Goal: Task Accomplishment & Management: Manage account settings

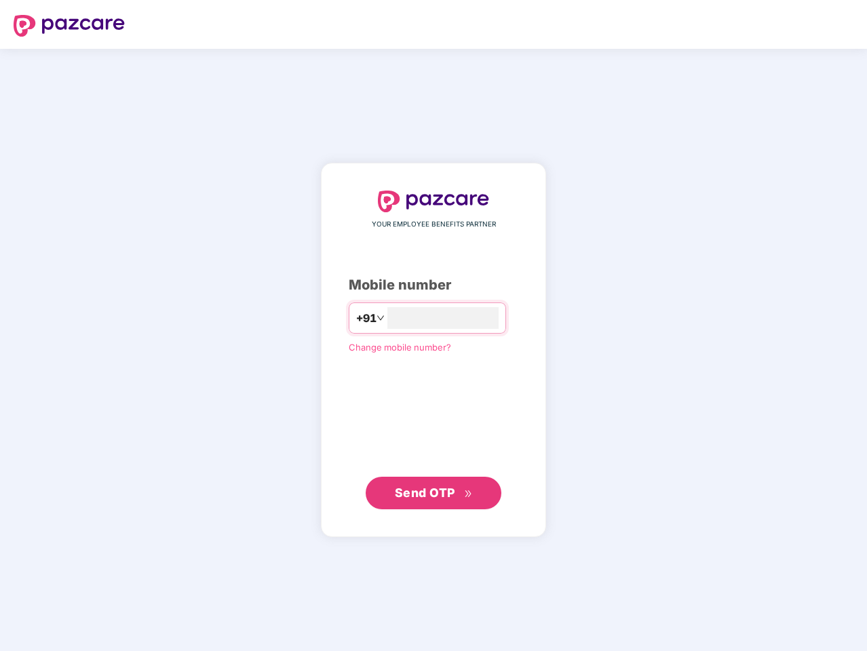
click at [434, 326] on input "number" at bounding box center [442, 318] width 111 height 22
click at [69, 26] on img at bounding box center [69, 26] width 111 height 22
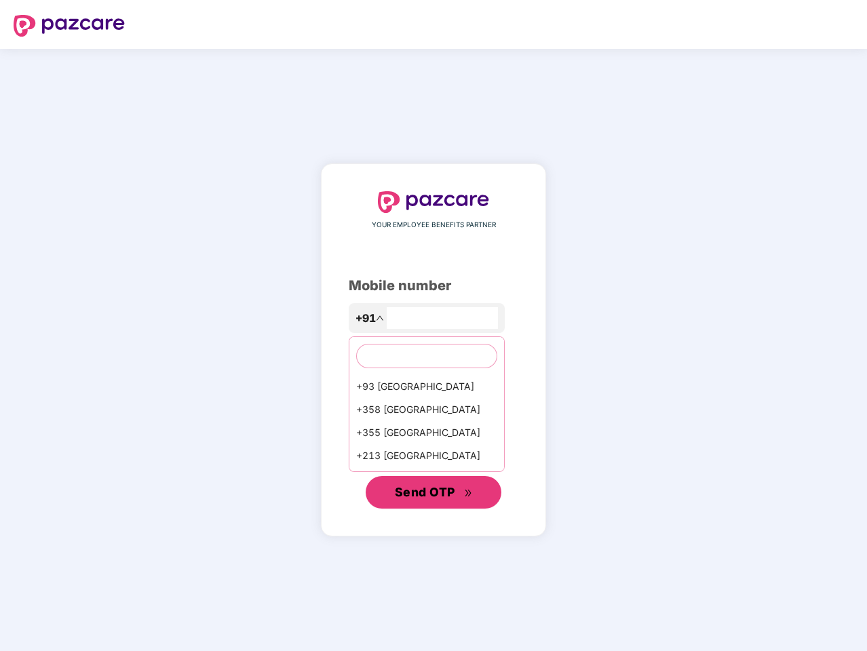
click at [434, 493] on span "Send OTP" at bounding box center [425, 492] width 60 height 14
